Goal: Information Seeking & Learning: Compare options

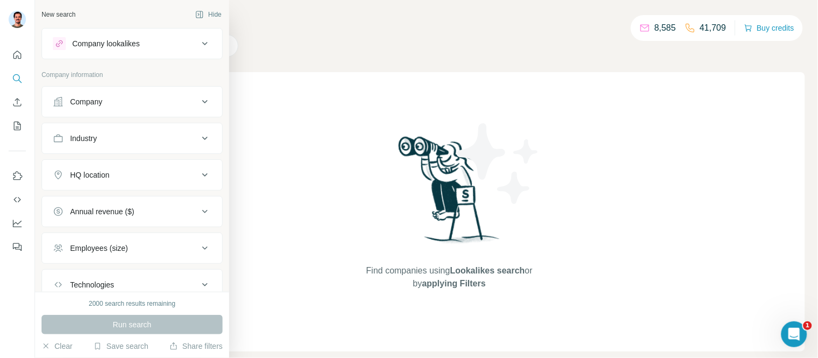
click at [104, 46] on div "Company lookalikes" at bounding box center [105, 43] width 67 height 11
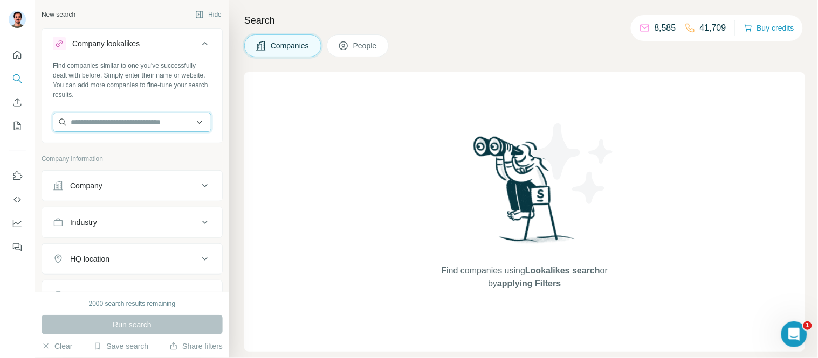
click at [96, 126] on input "text" at bounding box center [132, 122] width 158 height 19
click at [130, 119] on input "text" at bounding box center [132, 122] width 158 height 19
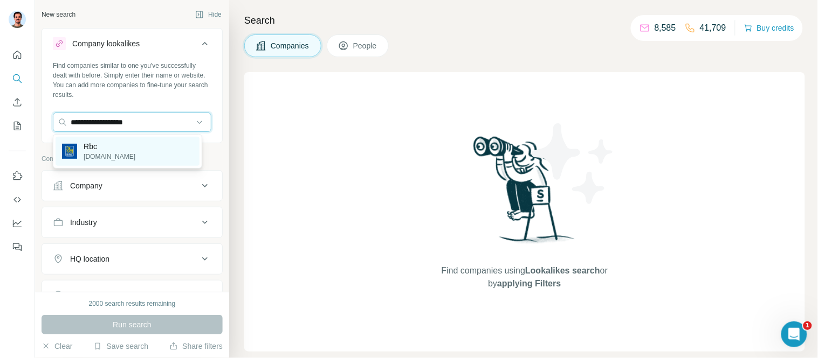
type input "**********"
click at [110, 151] on div "Rbc [DOMAIN_NAME]" at bounding box center [128, 151] width 144 height 29
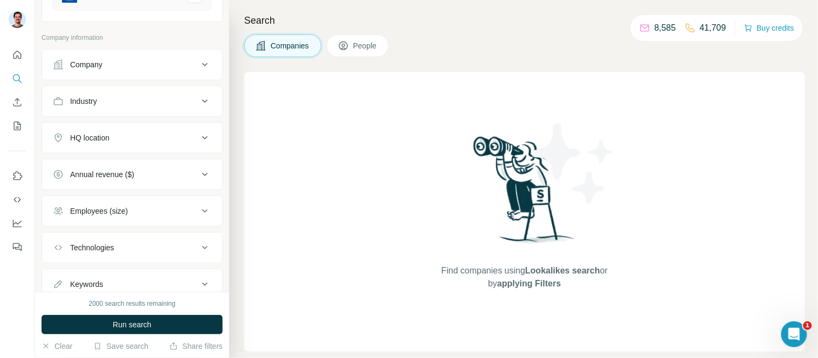
scroll to position [142, 0]
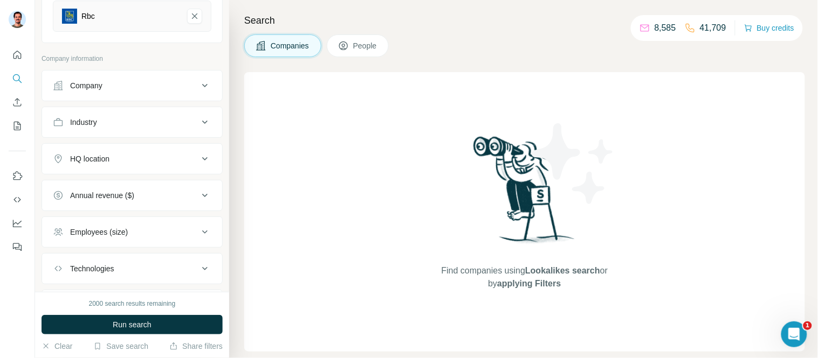
click at [127, 159] on div "HQ location" at bounding box center [126, 159] width 146 height 11
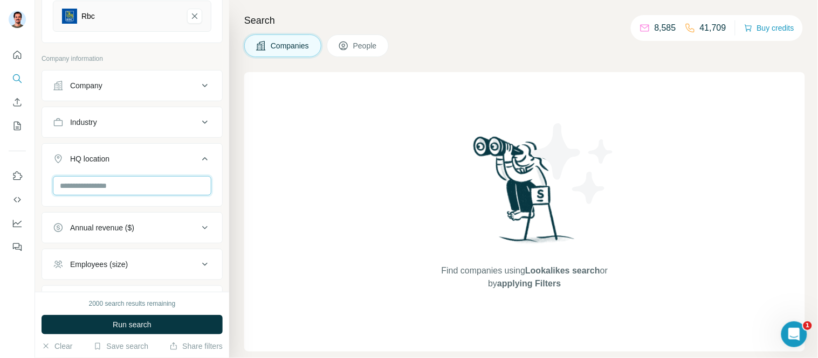
click at [116, 188] on input "text" at bounding box center [132, 185] width 158 height 19
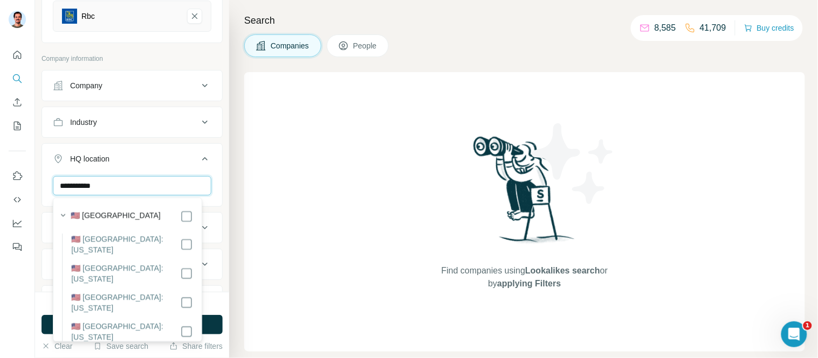
type input "**********"
click at [329, 210] on div "Find companies using Lookalikes search or by applying Filters" at bounding box center [524, 212] width 561 height 280
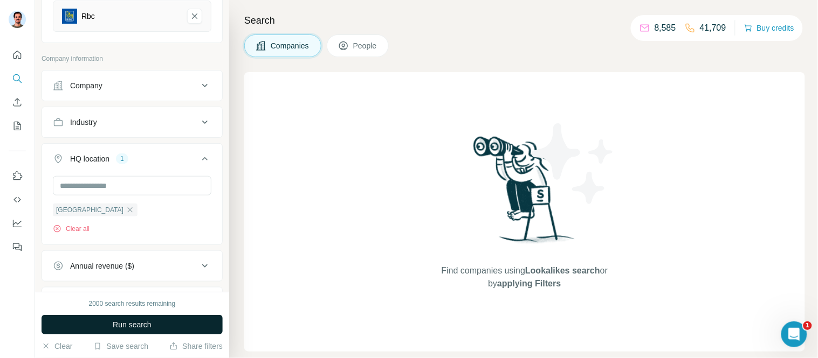
click at [109, 332] on button "Run search" at bounding box center [132, 324] width 181 height 19
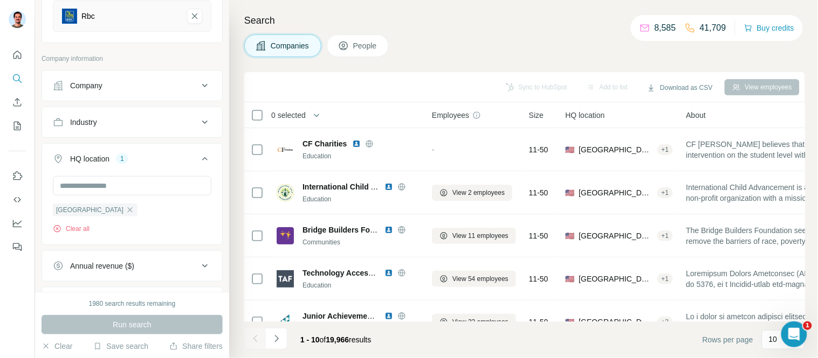
scroll to position [82, 0]
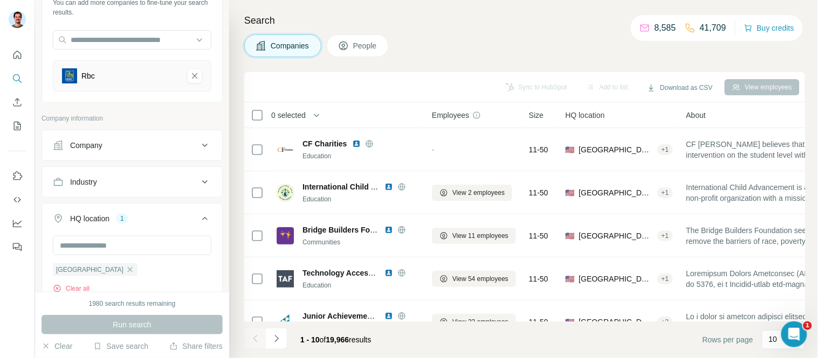
click at [357, 51] on span "People" at bounding box center [365, 45] width 25 height 11
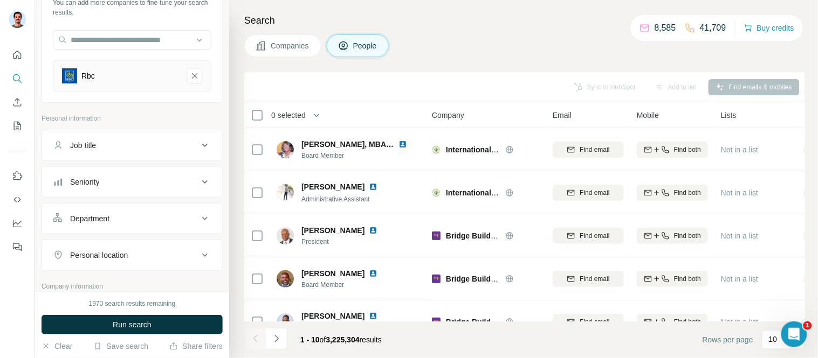
click at [282, 46] on span "Companies" at bounding box center [290, 45] width 39 height 11
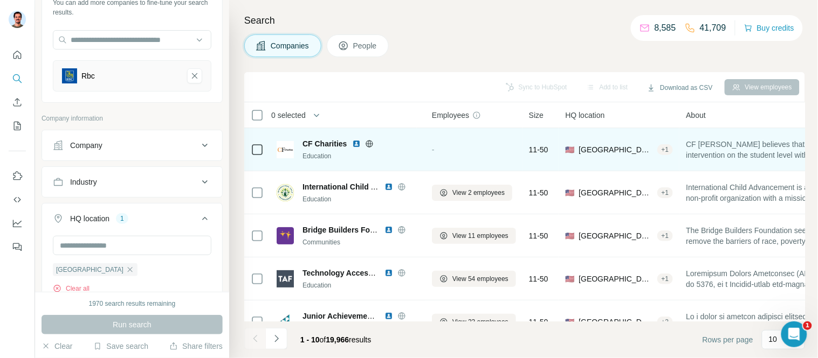
click at [259, 155] on icon at bounding box center [257, 149] width 13 height 13
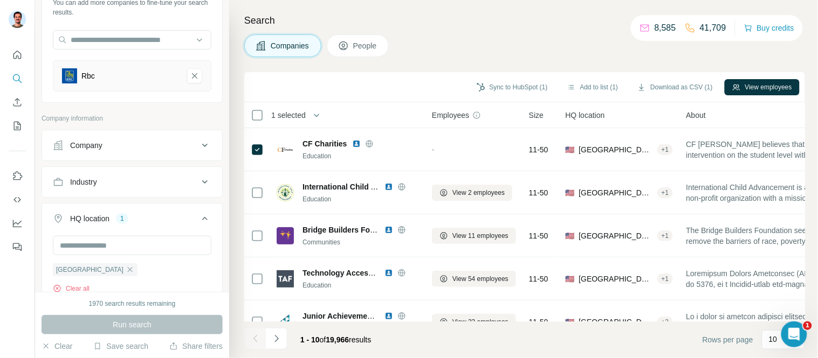
click at [360, 44] on span "People" at bounding box center [365, 45] width 25 height 11
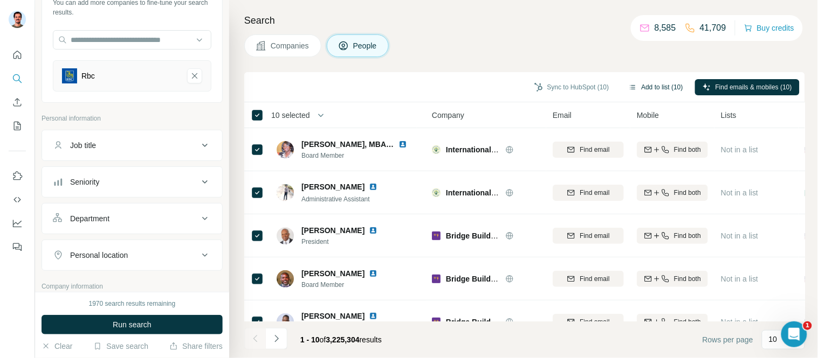
click at [655, 91] on button "Add to list (10)" at bounding box center [656, 87] width 70 height 16
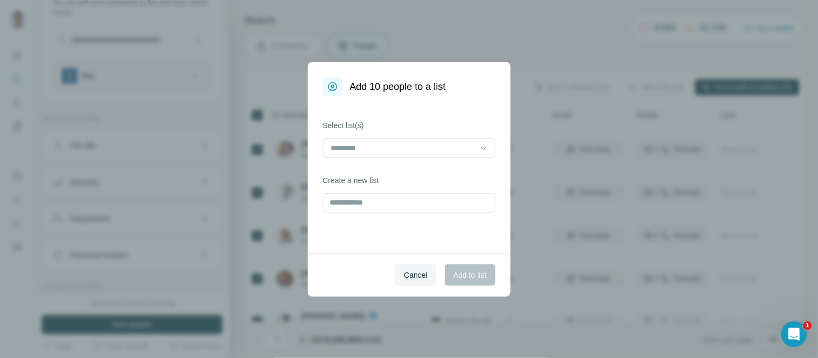
drag, startPoint x: 772, startPoint y: 93, endPoint x: 694, endPoint y: 129, distance: 86.1
click at [773, 93] on div "Add 10 people to a list Select list(s) Create a new list Cancel Add to list" at bounding box center [409, 179] width 818 height 358
click at [419, 274] on span "Cancel" at bounding box center [416, 275] width 24 height 11
